Goal: Check status: Check status

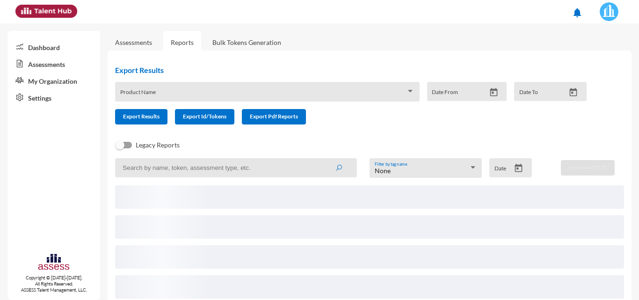
click at [254, 170] on input at bounding box center [236, 167] width 242 height 19
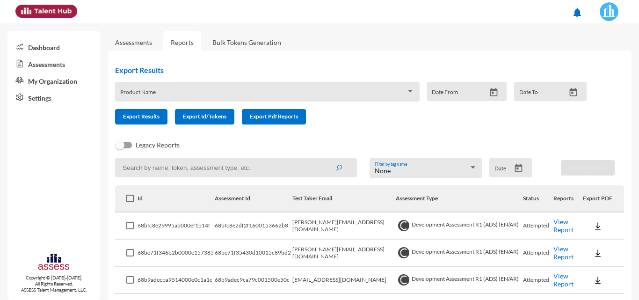
paste input "[PERSON_NAME][EMAIL_ADDRESS][DOMAIN_NAME]"
type input "[PERSON_NAME][EMAIL_ADDRESS][DOMAIN_NAME]"
click at [324, 159] on button "submit" at bounding box center [339, 167] width 30 height 17
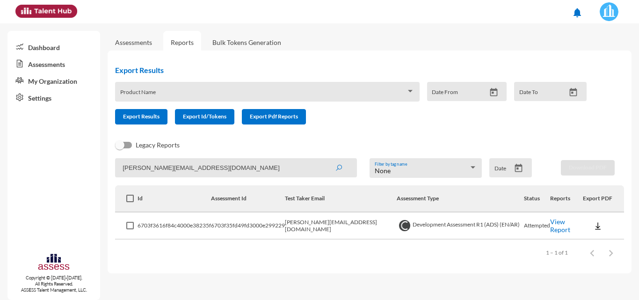
drag, startPoint x: 639, startPoint y: 138, endPoint x: 639, endPoint y: 218, distance: 80.0
click at [639, 218] on div "Assessments Reports Bulk Tokens Generation Export Results Product Name Date Fro…" at bounding box center [373, 148] width 531 height 250
click at [606, 144] on div "Legacy Reports" at bounding box center [362, 148] width 509 height 19
